Goal: Information Seeking & Learning: Learn about a topic

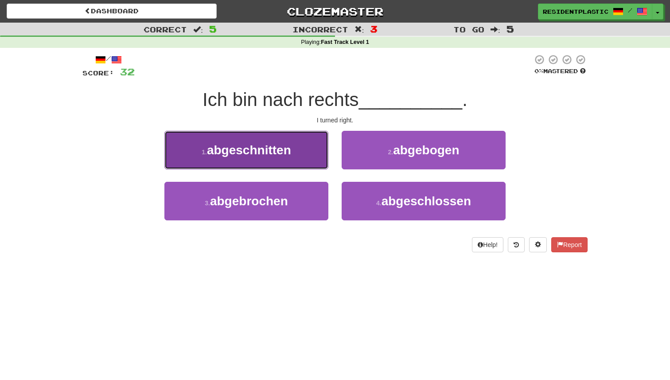
click at [316, 156] on button "1 . abgeschnitten" at bounding box center [246, 150] width 164 height 39
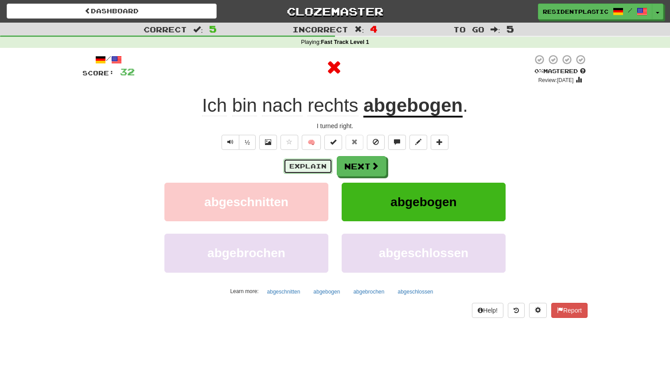
click at [318, 169] on button "Explain" at bounding box center [308, 166] width 49 height 15
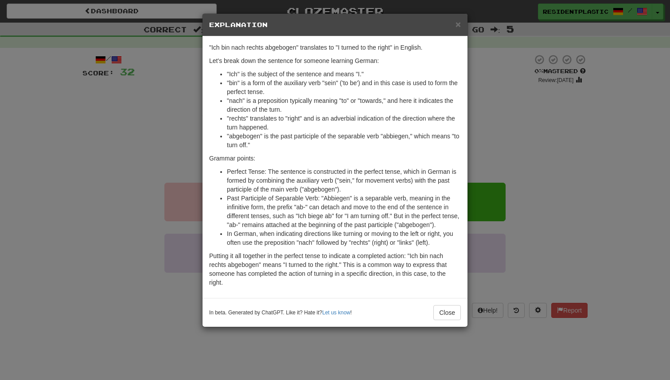
click at [544, 207] on div "× Explanation "Ich bin nach rechts abgebogen" translates to "I turned to the ri…" at bounding box center [335, 190] width 670 height 380
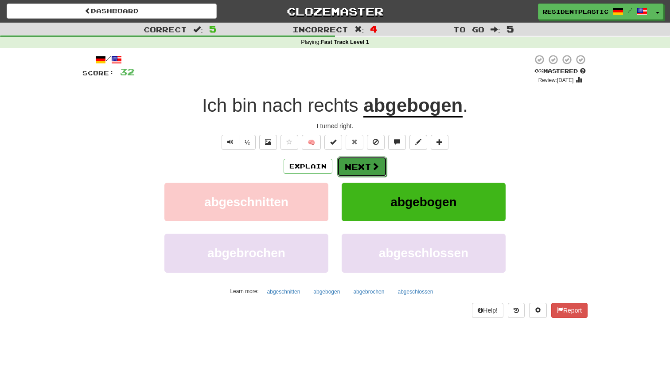
click at [347, 174] on button "Next" at bounding box center [362, 166] width 50 height 20
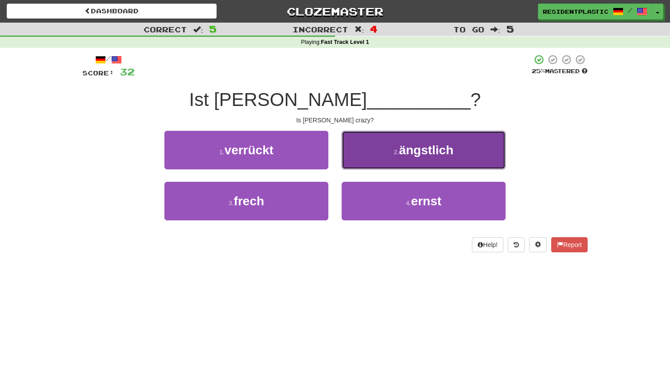
click at [366, 164] on button "2 . ängstlich" at bounding box center [424, 150] width 164 height 39
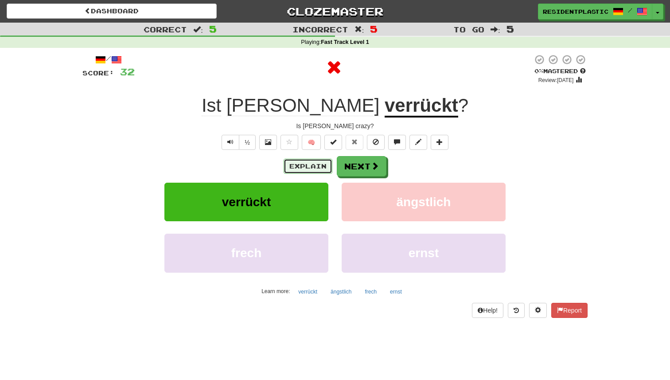
click at [308, 167] on button "Explain" at bounding box center [308, 166] width 49 height 15
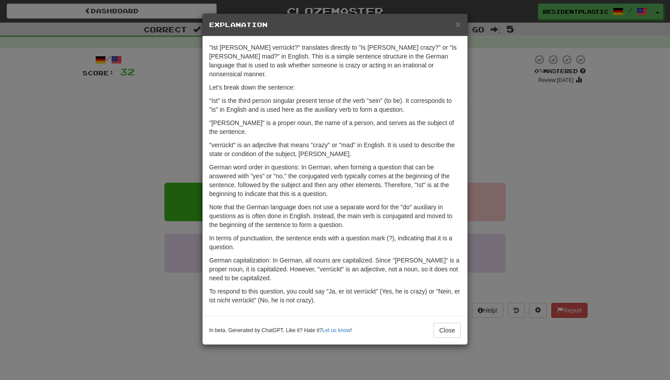
click at [473, 187] on div "× Explanation "Ist Tom verrückt?" translates directly to "Is Tom crazy?" or "Is…" at bounding box center [335, 190] width 670 height 380
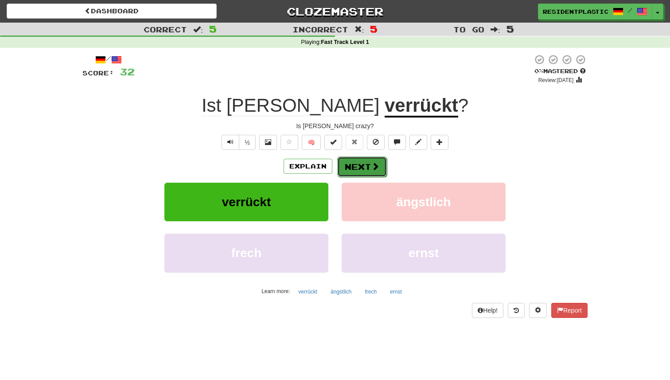
click at [366, 173] on button "Next" at bounding box center [362, 166] width 50 height 20
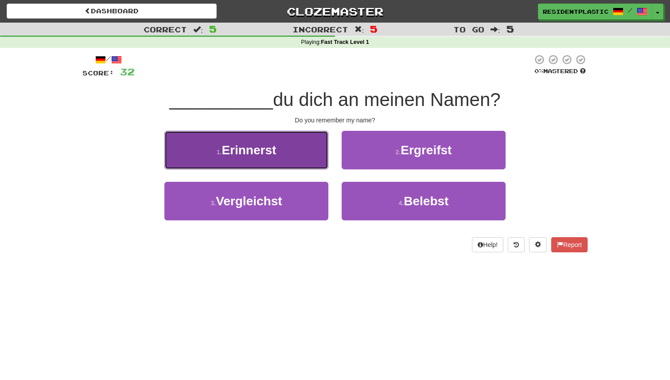
click at [294, 167] on button "1 . Erinnerst" at bounding box center [246, 150] width 164 height 39
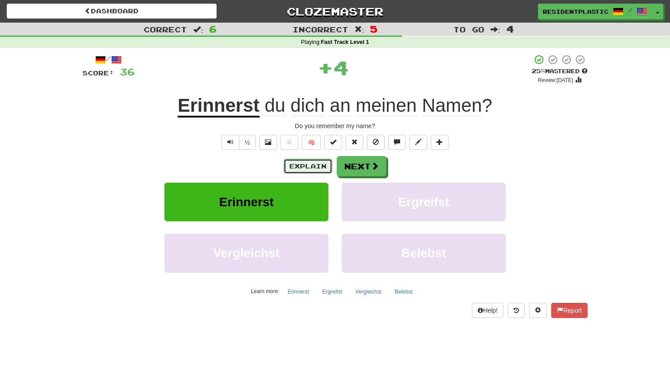
click at [288, 171] on button "Explain" at bounding box center [308, 166] width 49 height 15
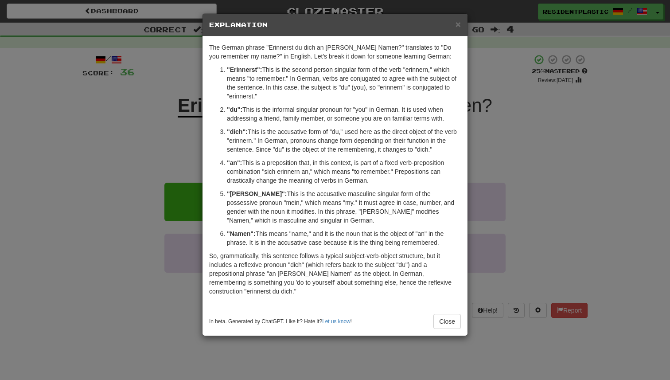
click at [536, 172] on div "× Explanation The German phrase "Erinnerst du dich an meinen Namen?" translates…" at bounding box center [335, 190] width 670 height 380
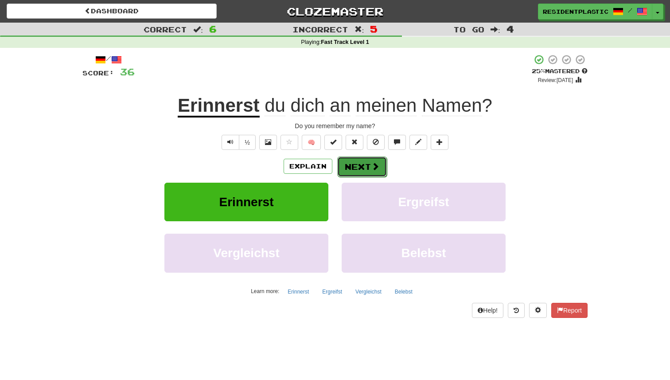
click at [341, 171] on button "Next" at bounding box center [362, 166] width 50 height 20
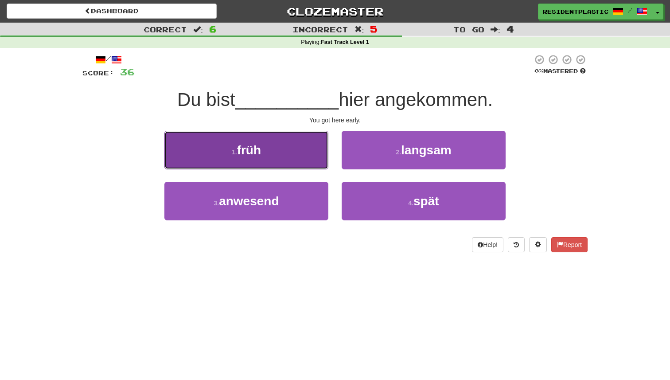
click at [296, 159] on button "1 . früh" at bounding box center [246, 150] width 164 height 39
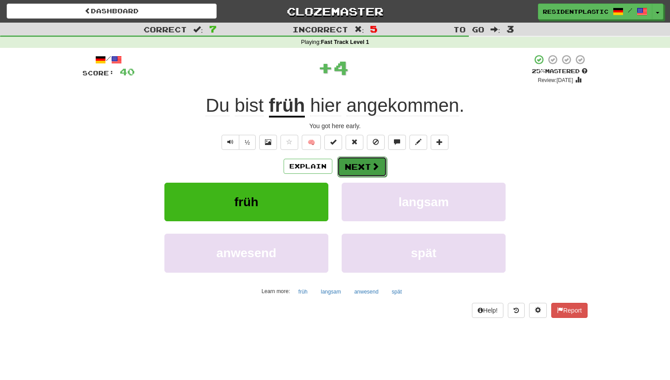
click at [363, 169] on button "Next" at bounding box center [362, 166] width 50 height 20
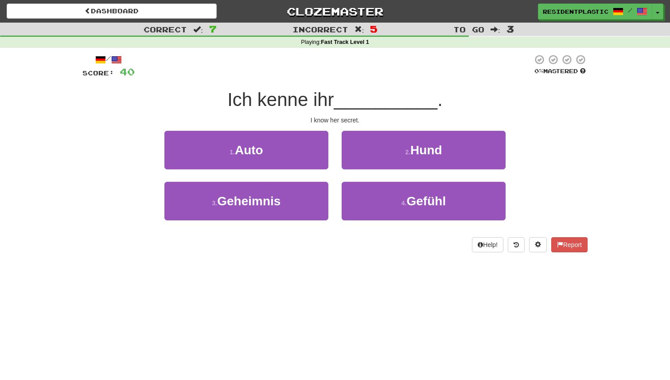
click at [364, 238] on div "Help! Report" at bounding box center [334, 244] width 505 height 15
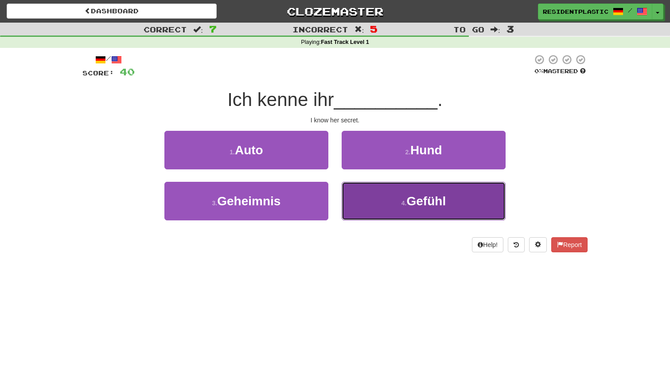
click at [369, 202] on button "4 . Gefühl" at bounding box center [424, 201] width 164 height 39
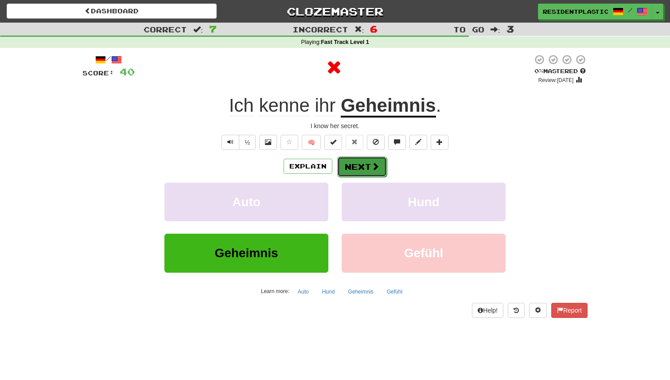
click at [359, 175] on button "Next" at bounding box center [362, 166] width 50 height 20
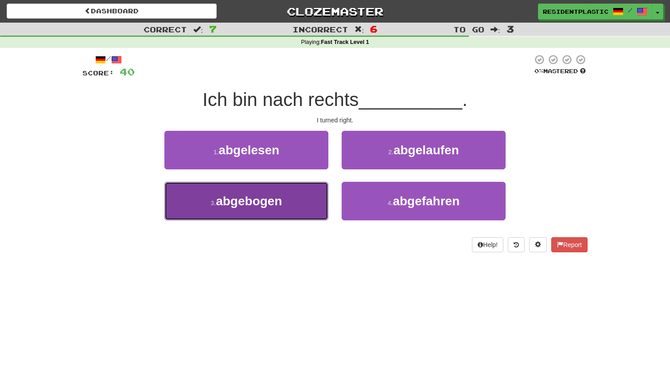
click at [309, 206] on button "3 . abgebogen" at bounding box center [246, 201] width 164 height 39
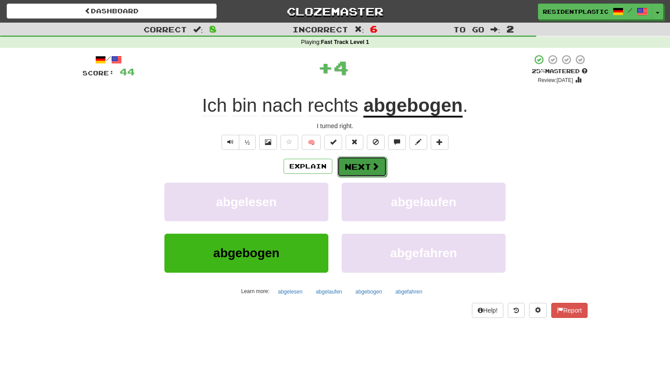
click at [352, 174] on button "Next" at bounding box center [362, 166] width 50 height 20
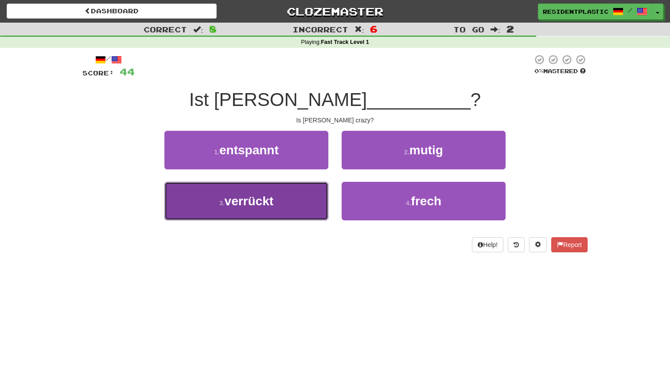
click at [308, 207] on button "3 . verrückt" at bounding box center [246, 201] width 164 height 39
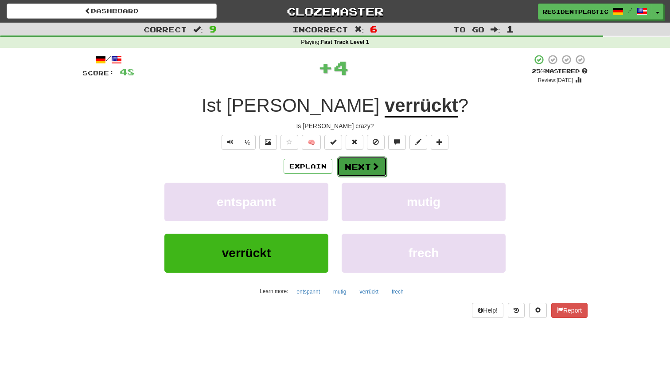
click at [365, 171] on button "Next" at bounding box center [362, 166] width 50 height 20
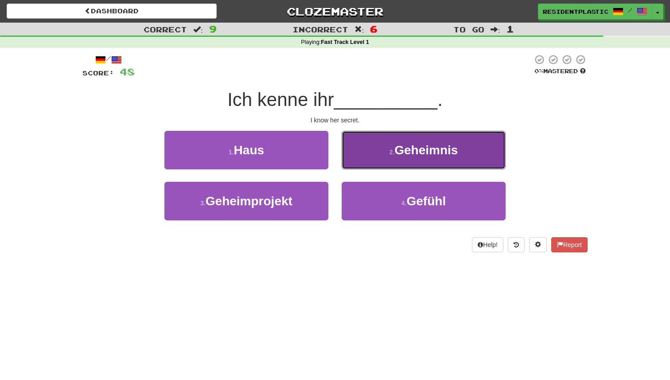
click at [370, 155] on button "2 . Geheimnis" at bounding box center [424, 150] width 164 height 39
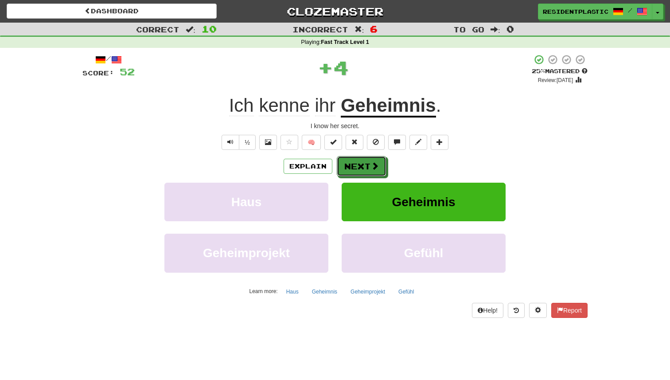
click at [349, 165] on button "Next" at bounding box center [362, 166] width 50 height 20
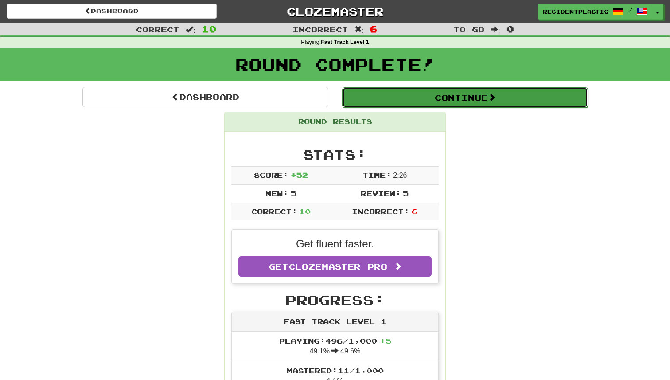
click at [375, 103] on button "Continue" at bounding box center [465, 97] width 246 height 20
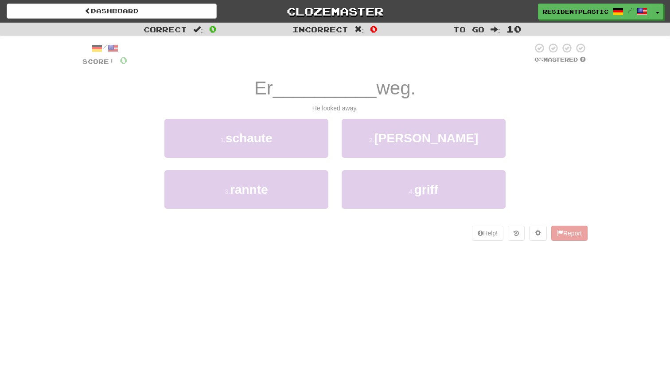
click at [184, 21] on div "Dashboard Clozemaster ResidentPlastic / Toggle Dropdown Dashboard Leaderboard A…" at bounding box center [335, 11] width 657 height 23
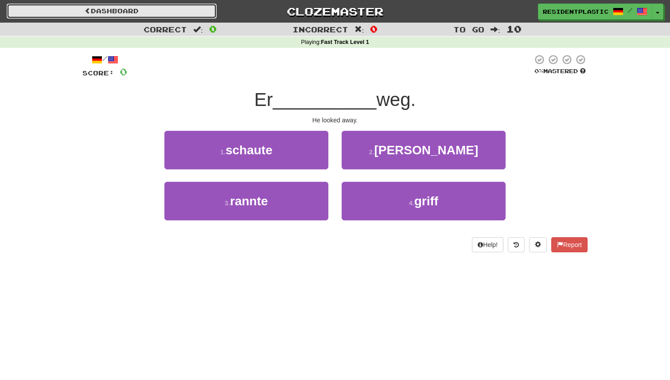
click at [182, 15] on link "Dashboard" at bounding box center [112, 11] width 210 height 15
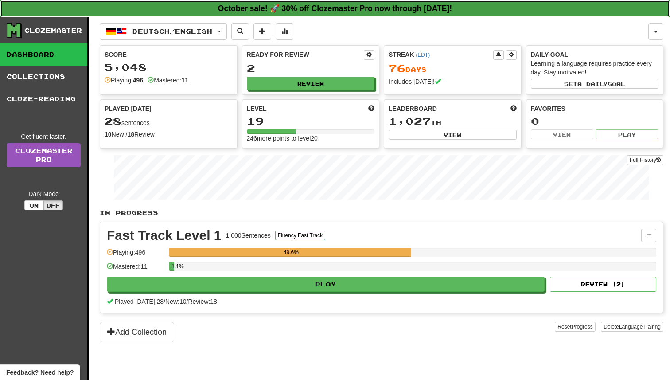
click at [172, 15] on link "October sale! 🚀 30% off Clozemaster Pro now through [DATE]!" at bounding box center [335, 8] width 670 height 17
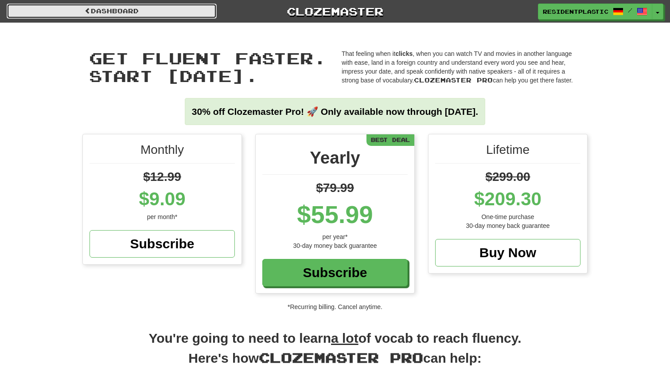
click at [167, 13] on link "Dashboard" at bounding box center [112, 11] width 210 height 15
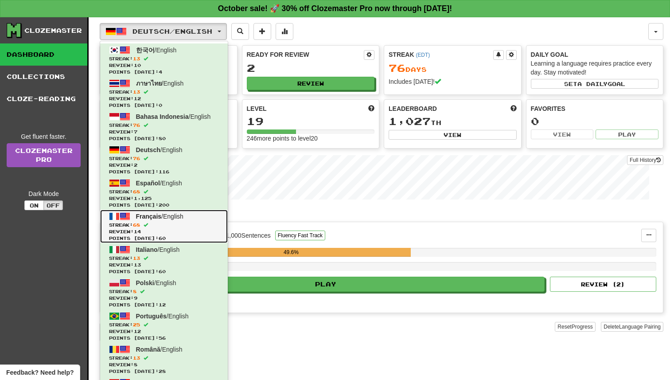
click at [185, 225] on span "Streak: 68" at bounding box center [164, 225] width 110 height 7
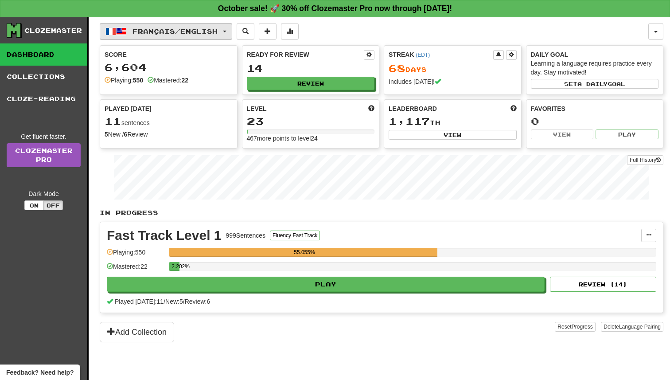
click at [200, 31] on span "Français / English" at bounding box center [175, 31] width 85 height 8
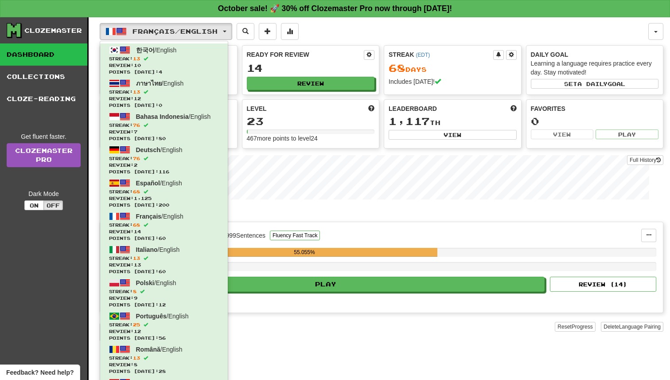
click at [307, 218] on div "In Progress Fast Track Level 1 999 Sentences Fluency Fast Track Manage Sentence…" at bounding box center [382, 275] width 564 height 134
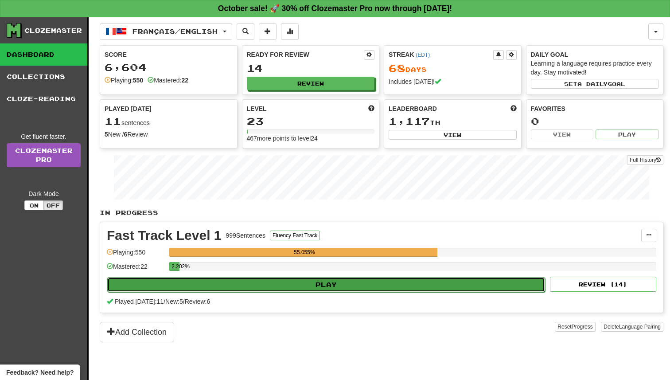
click at [348, 285] on button "Play" at bounding box center [326, 284] width 438 height 15
select select "**"
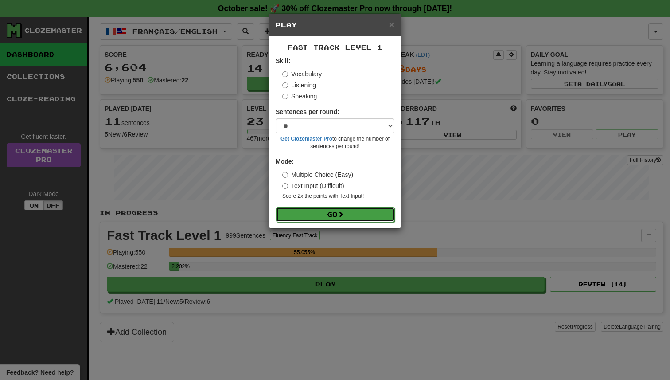
click at [359, 214] on button "Go" at bounding box center [335, 214] width 119 height 15
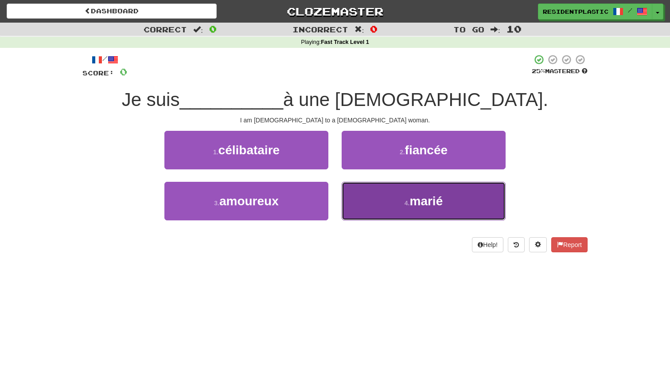
click at [391, 202] on button "4 . [PERSON_NAME]" at bounding box center [424, 201] width 164 height 39
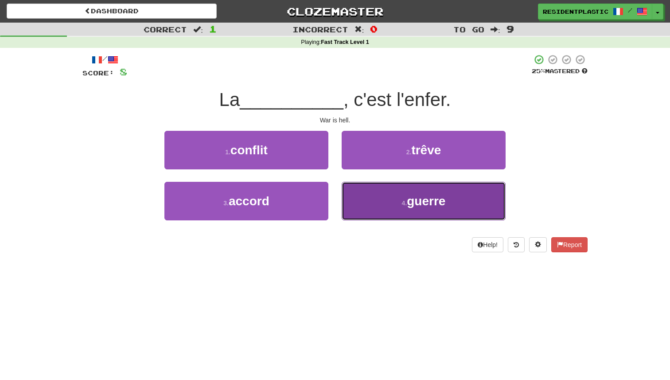
click at [377, 189] on button "4 . guerre" at bounding box center [424, 201] width 164 height 39
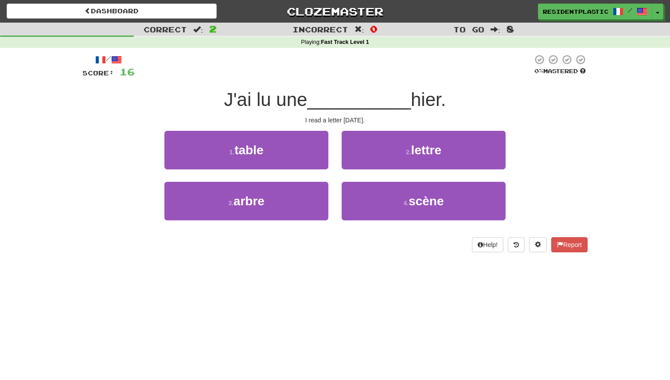
click at [383, 169] on div "2 . lettre" at bounding box center [423, 156] width 177 height 51
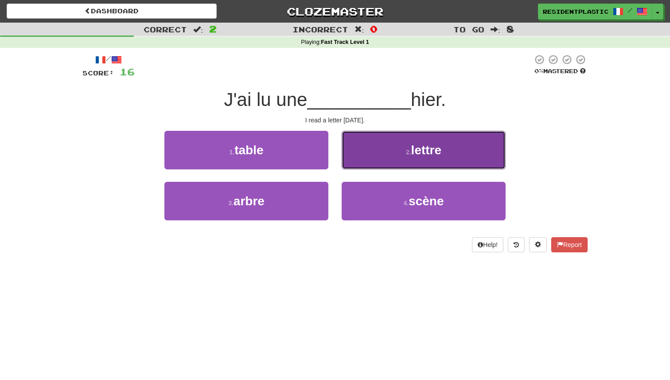
click at [385, 158] on button "2 . lettre" at bounding box center [424, 150] width 164 height 39
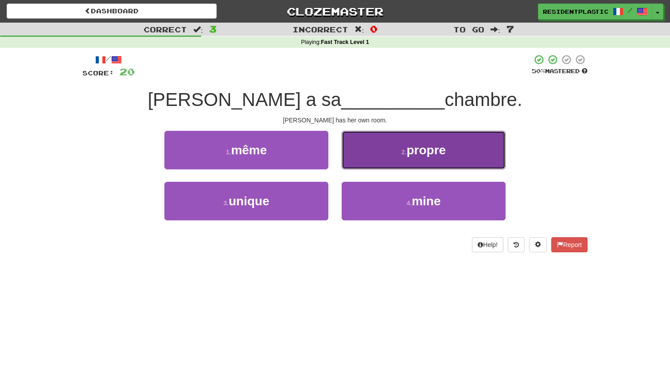
click at [379, 151] on button "2 . propre" at bounding box center [424, 150] width 164 height 39
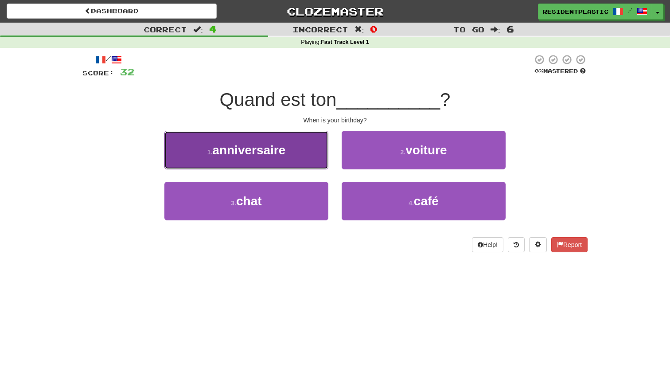
click at [304, 159] on button "1 . anniversaire" at bounding box center [246, 150] width 164 height 39
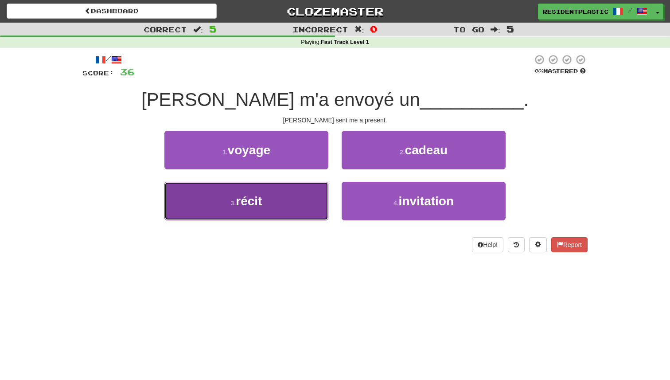
click at [305, 192] on button "3 . récit" at bounding box center [246, 201] width 164 height 39
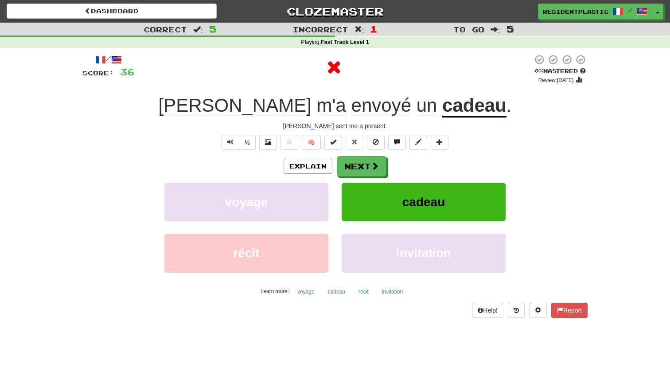
click at [384, 149] on div "½ 🧠" at bounding box center [334, 142] width 505 height 15
click at [379, 158] on button "Next" at bounding box center [362, 166] width 50 height 20
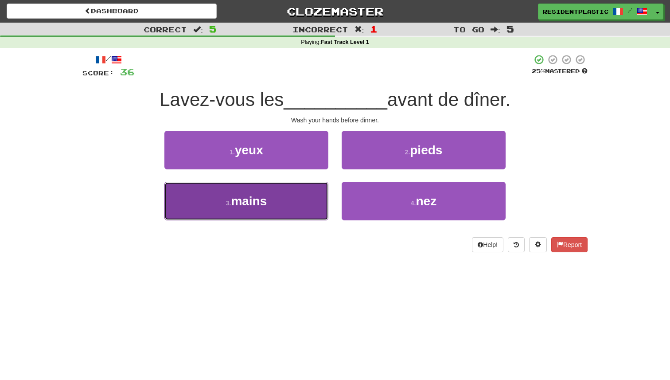
click at [302, 209] on button "3 . mains" at bounding box center [246, 201] width 164 height 39
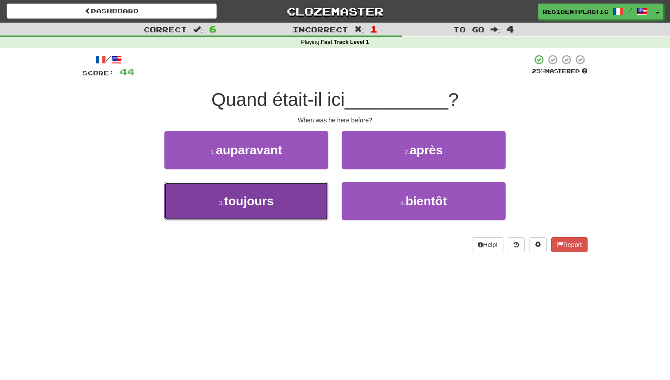
click at [312, 195] on button "3 . toujours" at bounding box center [246, 201] width 164 height 39
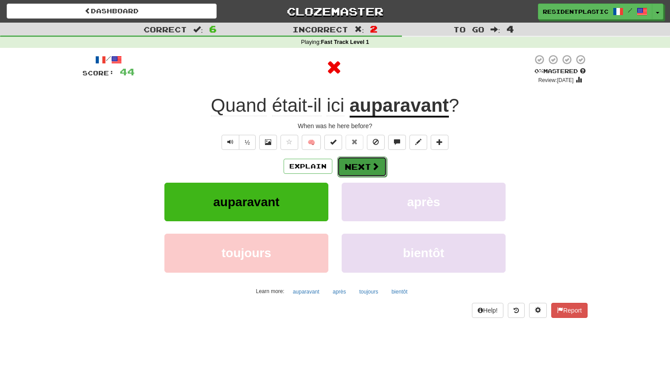
click at [356, 162] on button "Next" at bounding box center [362, 166] width 50 height 20
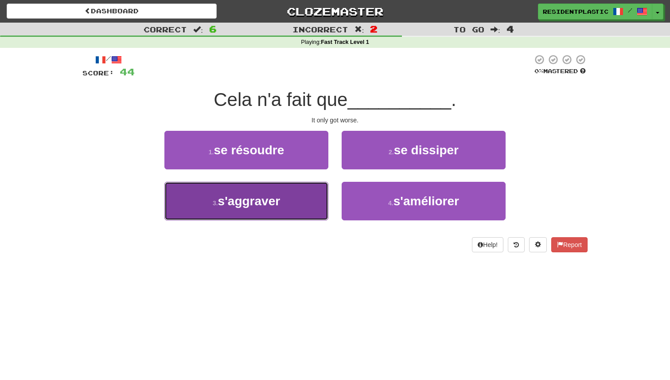
click at [297, 192] on button "3 . s'aggraver" at bounding box center [246, 201] width 164 height 39
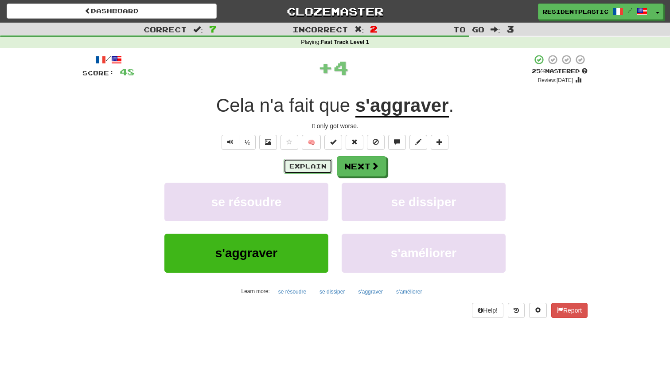
click at [312, 172] on button "Explain" at bounding box center [308, 166] width 49 height 15
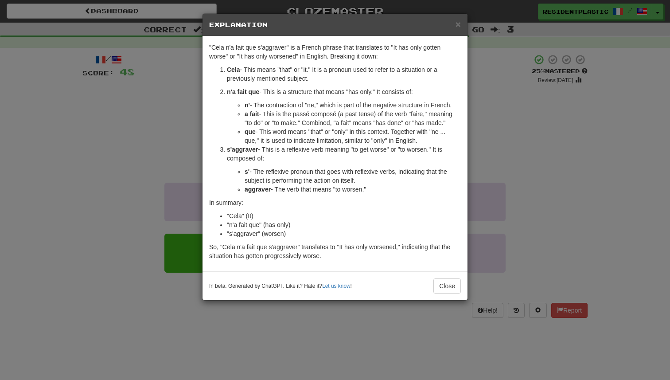
click at [547, 156] on div "× Explanation "Cela n'a fait que s'aggraver" is a French phrase that translates…" at bounding box center [335, 190] width 670 height 380
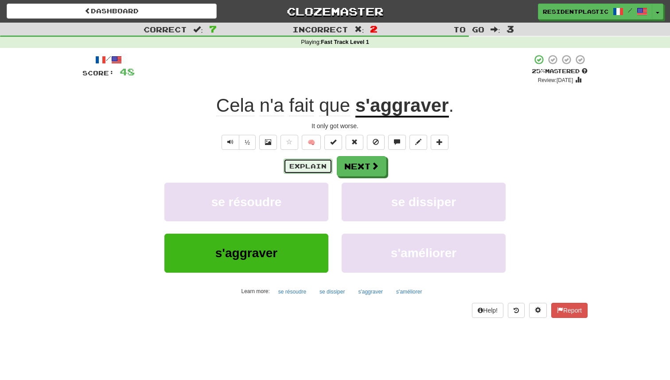
click at [308, 163] on button "Explain" at bounding box center [308, 166] width 49 height 15
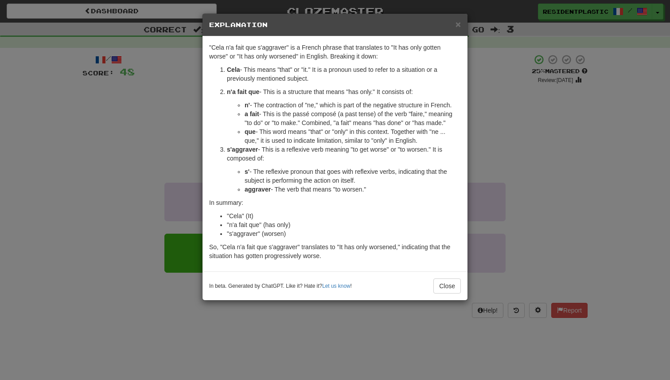
click at [515, 128] on div "× Explanation "Cela n'a fait que s'aggraver" is a French phrase that translates…" at bounding box center [335, 190] width 670 height 380
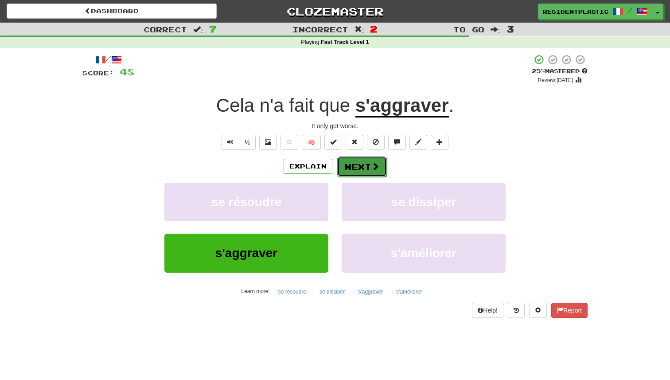
click at [357, 165] on button "Next" at bounding box center [362, 166] width 50 height 20
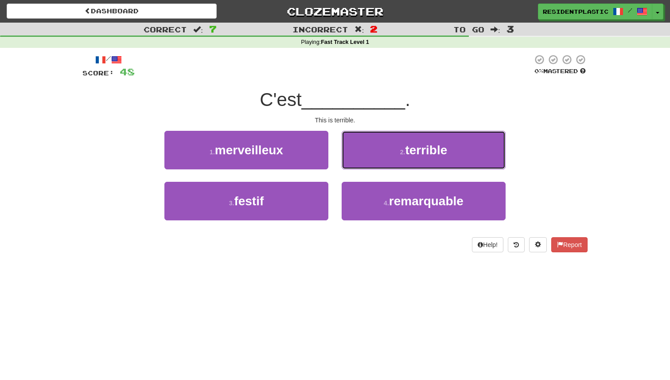
click at [357, 165] on button "2 . terrible" at bounding box center [424, 150] width 164 height 39
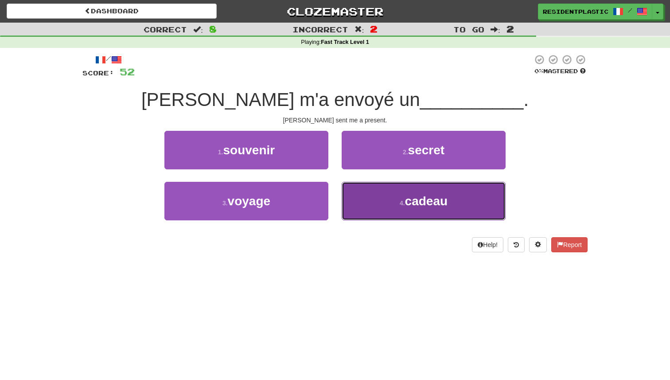
click at [369, 203] on button "4 . cadeau" at bounding box center [424, 201] width 164 height 39
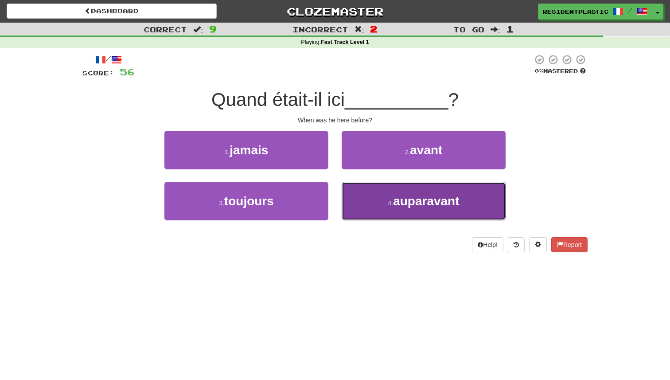
click at [360, 192] on button "4 . auparavant" at bounding box center [424, 201] width 164 height 39
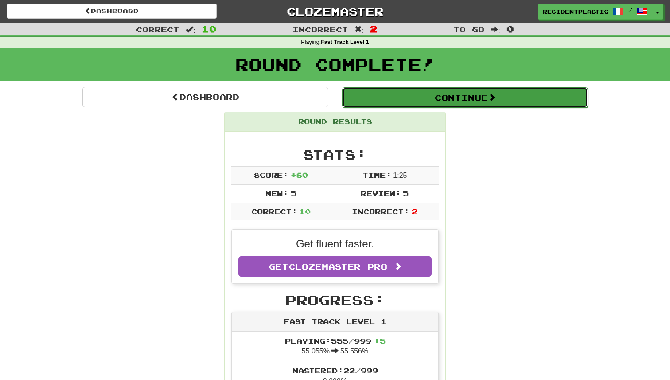
click at [376, 100] on button "Continue" at bounding box center [465, 97] width 246 height 20
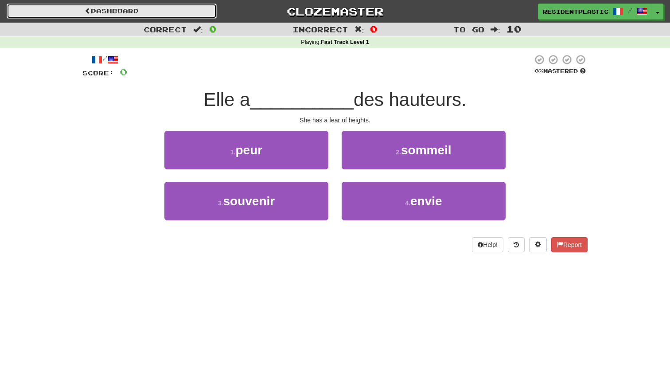
click at [169, 16] on link "Dashboard" at bounding box center [112, 11] width 210 height 15
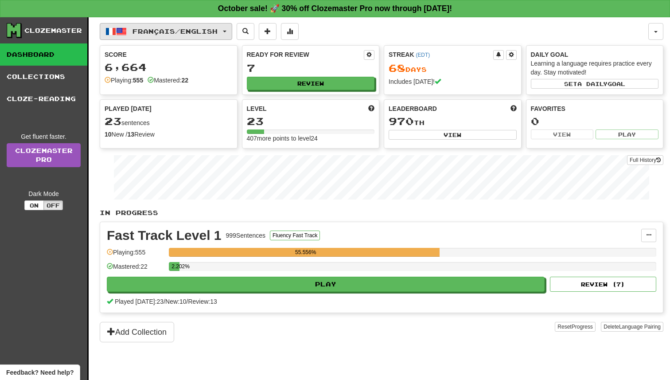
click at [166, 32] on span "Français / English" at bounding box center [175, 31] width 85 height 8
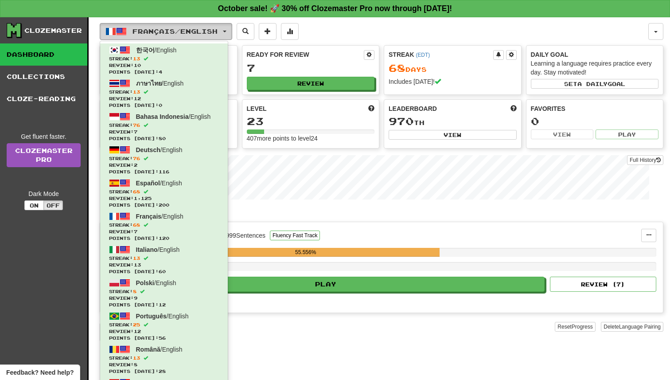
click at [166, 32] on span "Français / English" at bounding box center [175, 31] width 85 height 8
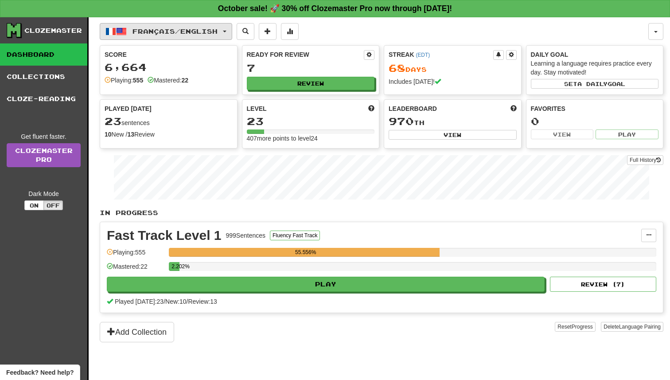
click at [166, 32] on span "Français / English" at bounding box center [175, 31] width 85 height 8
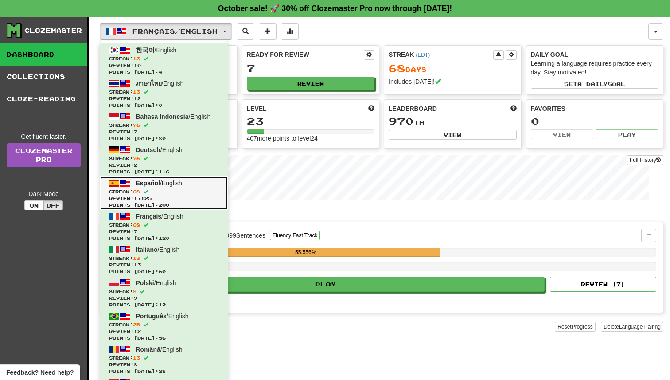
click at [200, 185] on link "Español / English Streak: 68 Review: 1,125 Points [DATE]: 200" at bounding box center [164, 192] width 128 height 33
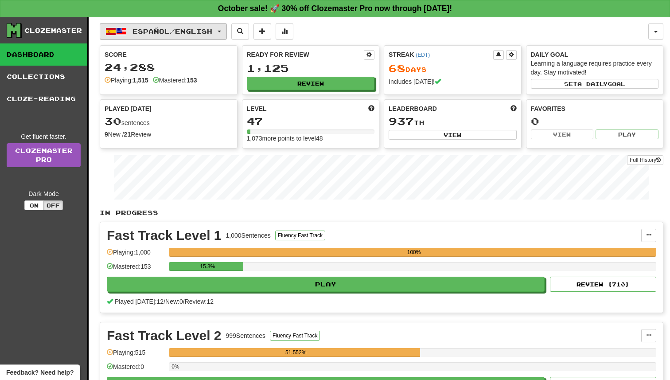
click at [154, 28] on span "Español / English" at bounding box center [173, 31] width 80 height 8
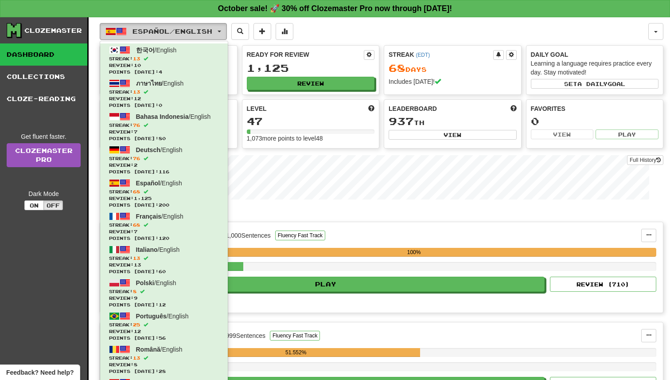
click at [154, 28] on span "Español / English" at bounding box center [173, 31] width 80 height 8
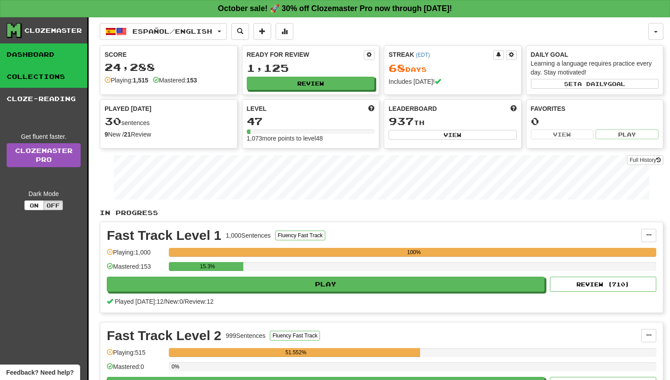
click at [63, 81] on link "Collections" at bounding box center [43, 77] width 87 height 22
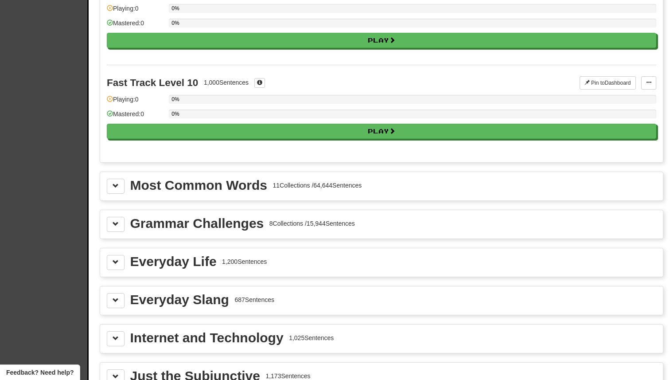
scroll to position [832, 0]
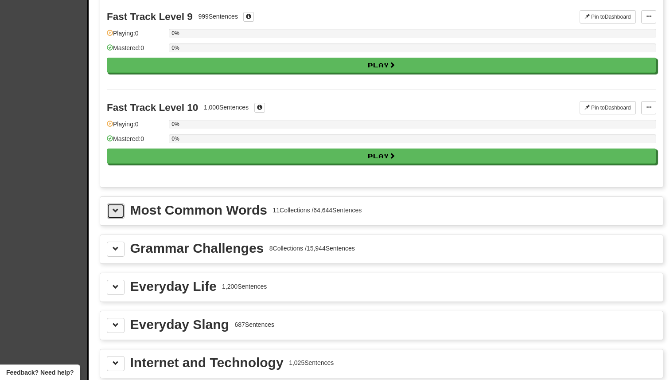
click at [120, 205] on button at bounding box center [116, 210] width 18 height 15
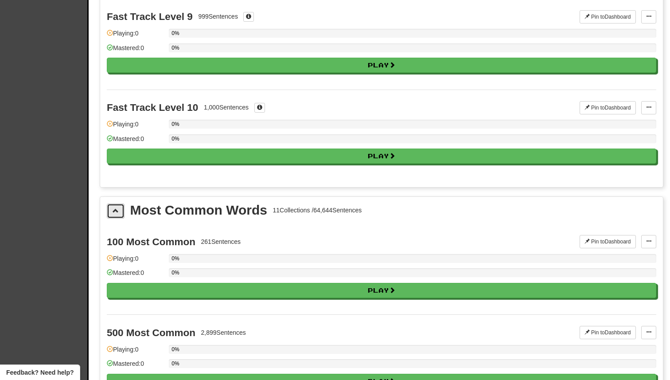
click at [120, 205] on button at bounding box center [116, 210] width 18 height 15
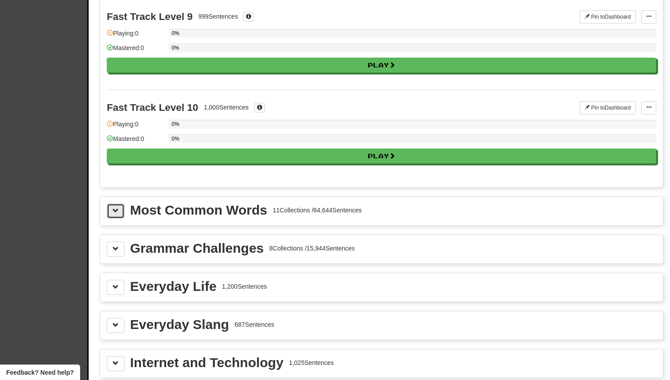
scroll to position [842, 0]
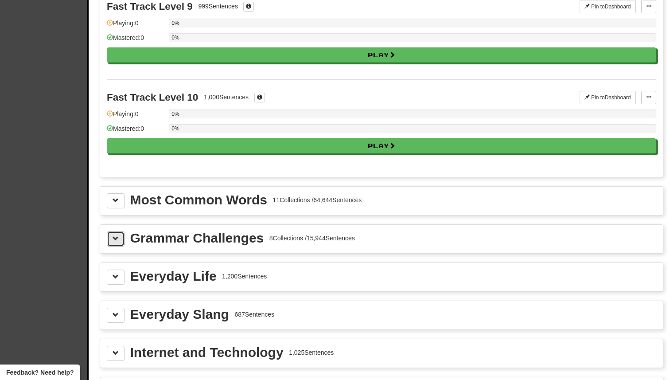
click at [118, 238] on span at bounding box center [116, 238] width 6 height 6
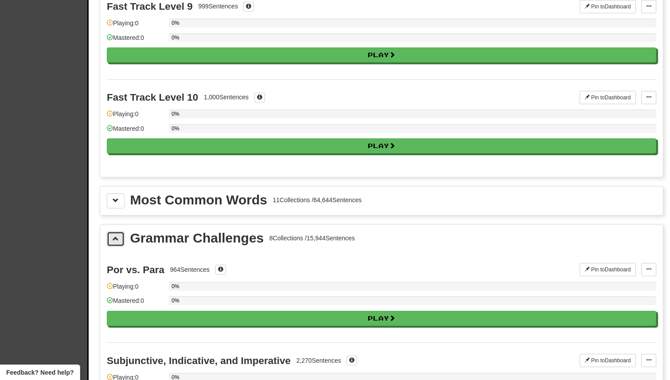
click at [118, 238] on span at bounding box center [116, 238] width 6 height 6
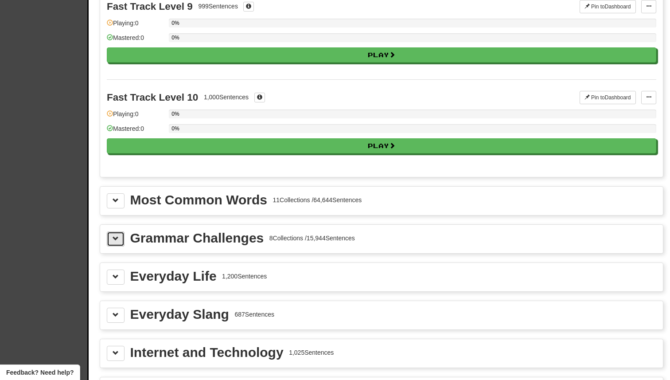
click at [118, 238] on span at bounding box center [116, 238] width 6 height 6
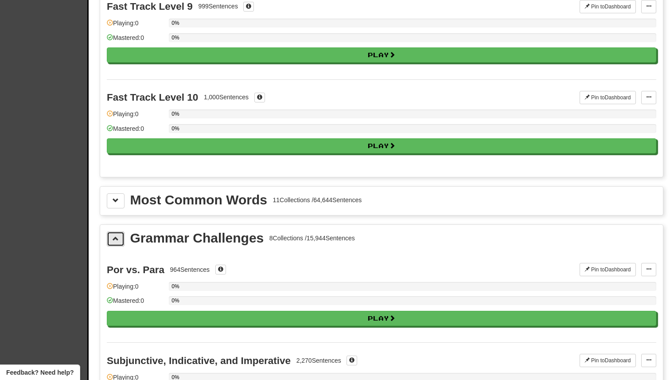
click at [118, 238] on span at bounding box center [116, 238] width 6 height 6
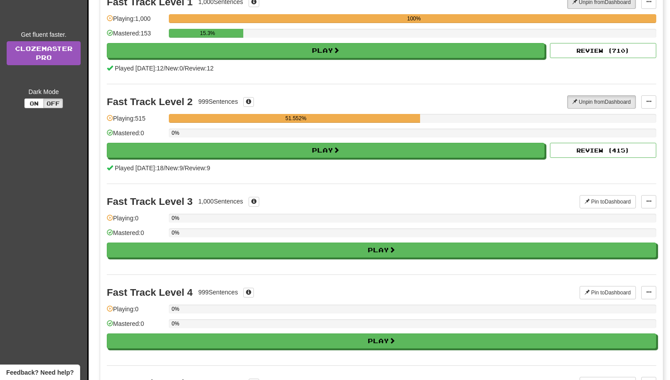
scroll to position [0, 0]
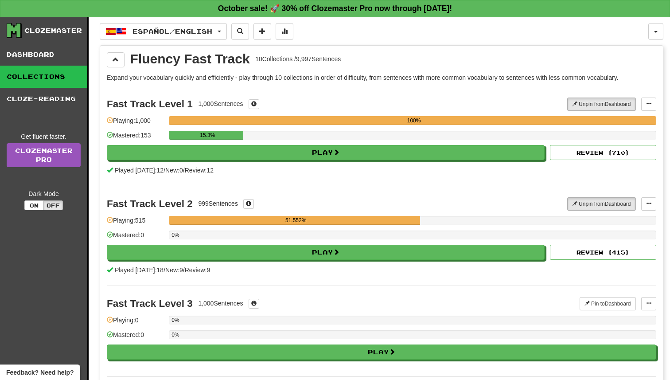
click at [47, 27] on div "Clozemaster" at bounding box center [53, 30] width 58 height 9
click at [33, 94] on link "Cloze-Reading" at bounding box center [43, 99] width 87 height 22
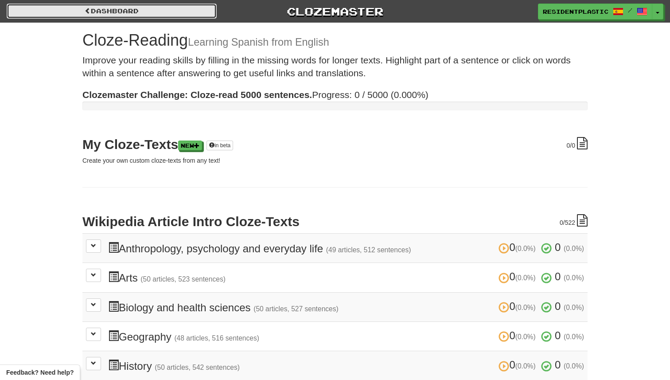
click at [37, 4] on link "Dashboard" at bounding box center [112, 11] width 210 height 15
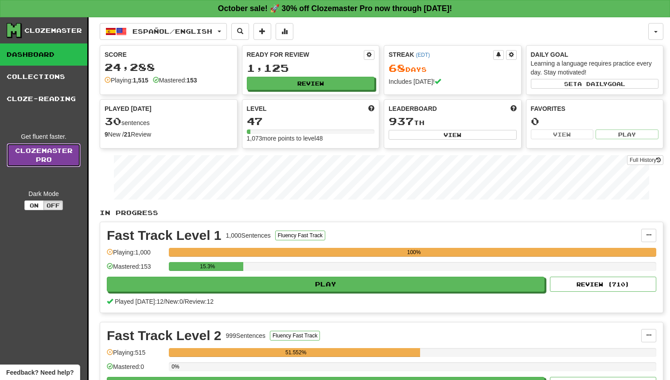
click at [38, 157] on link "Clozemaster Pro" at bounding box center [44, 155] width 74 height 24
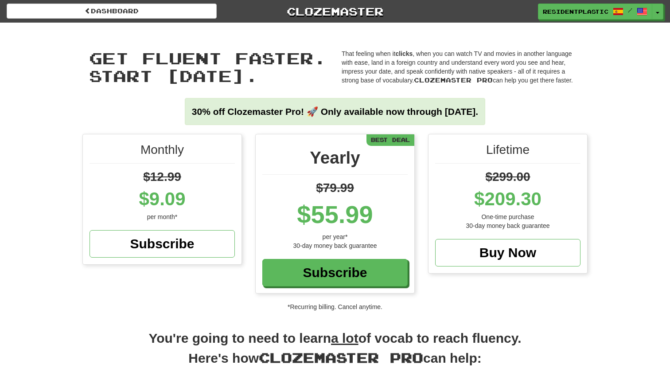
click at [538, 202] on div "$209.30" at bounding box center [507, 199] width 145 height 27
click at [420, 105] on div "30% off Clozemaster Pro! 🚀 Only available now through [DATE]." at bounding box center [335, 111] width 301 height 27
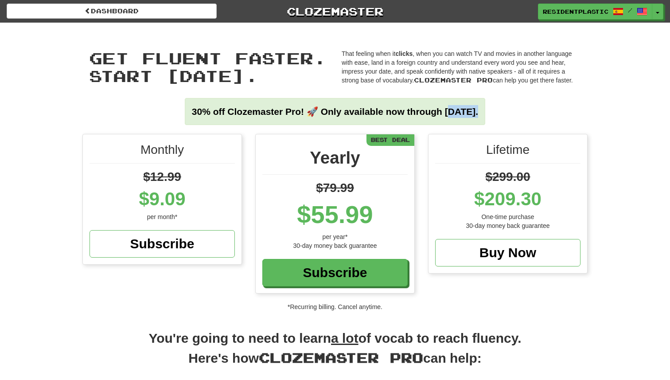
click at [380, 110] on strong "30% off Clozemaster Pro! 🚀 Only available now through [DATE]." at bounding box center [335, 111] width 286 height 10
